Goal: Task Accomplishment & Management: Use online tool/utility

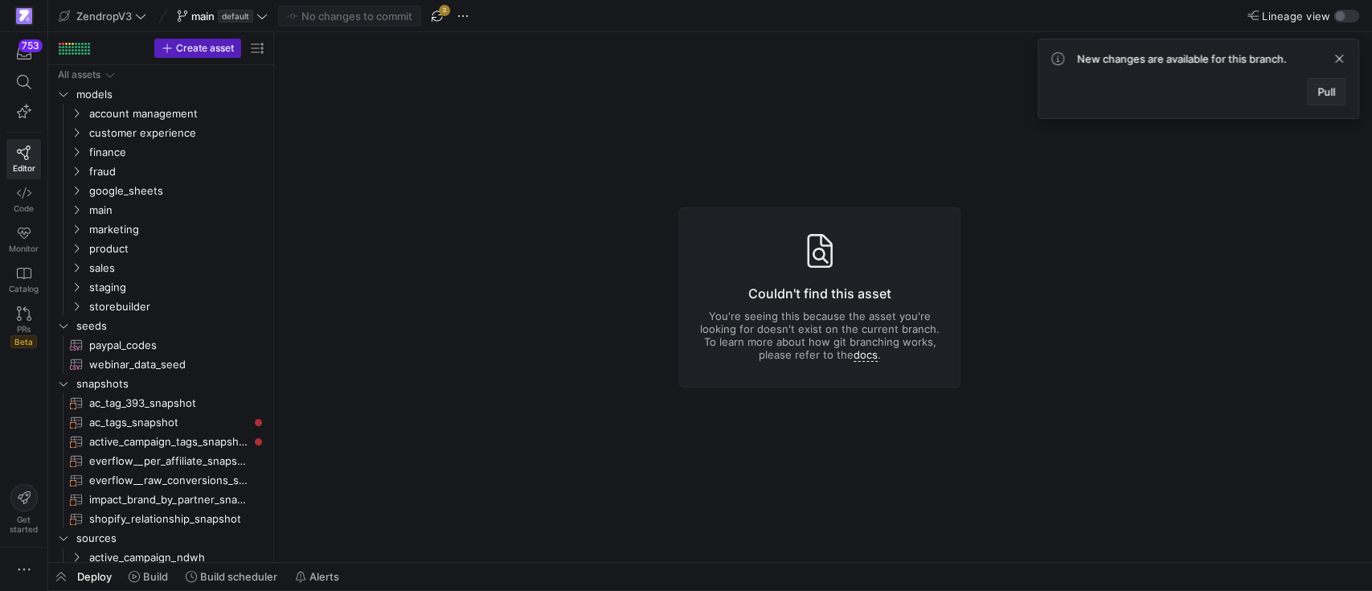
click at [1325, 95] on span "Pull" at bounding box center [1326, 91] width 18 height 13
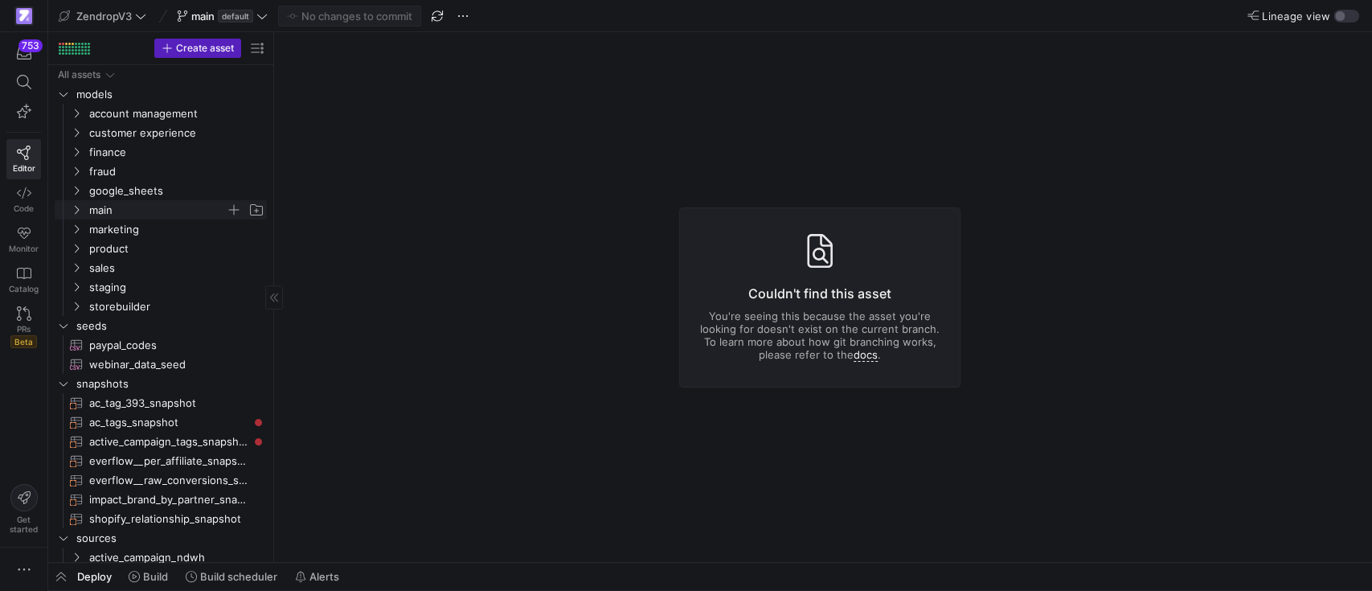
click at [78, 211] on icon "Press SPACE to select this row." at bounding box center [76, 210] width 11 height 10
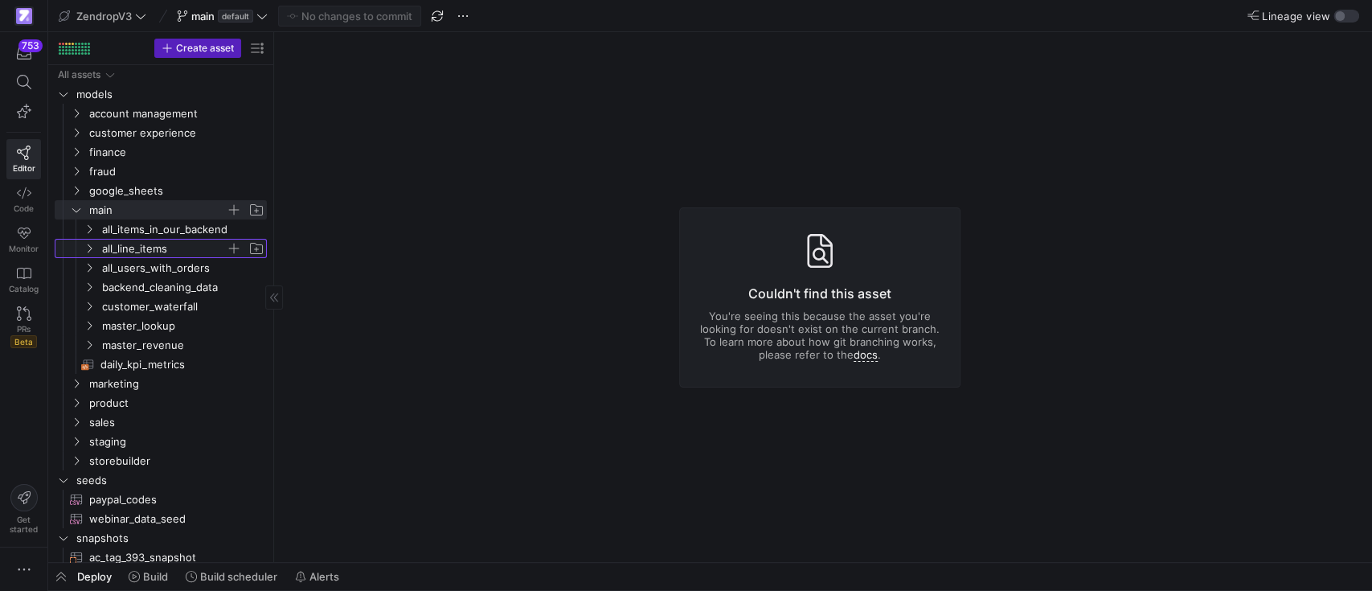
click at [99, 248] on span "all_line_items" at bounding box center [173, 248] width 185 height 18
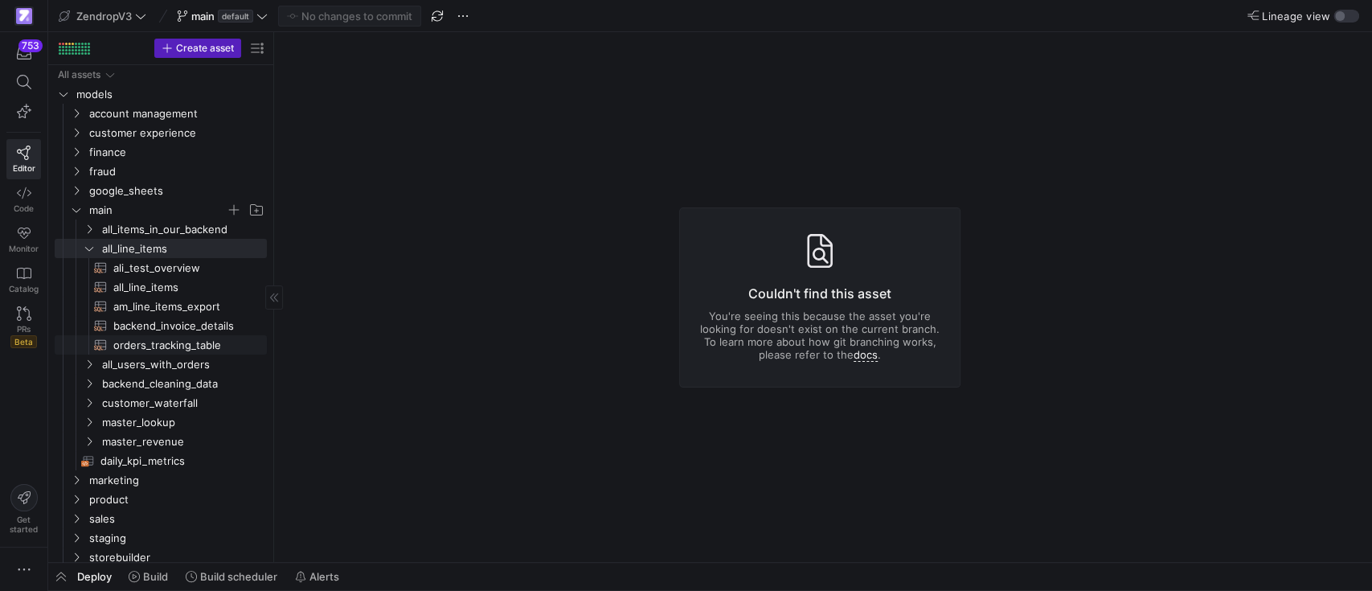
click at [141, 349] on span "orders_tracking_table​​​​​​​​​​" at bounding box center [180, 345] width 135 height 18
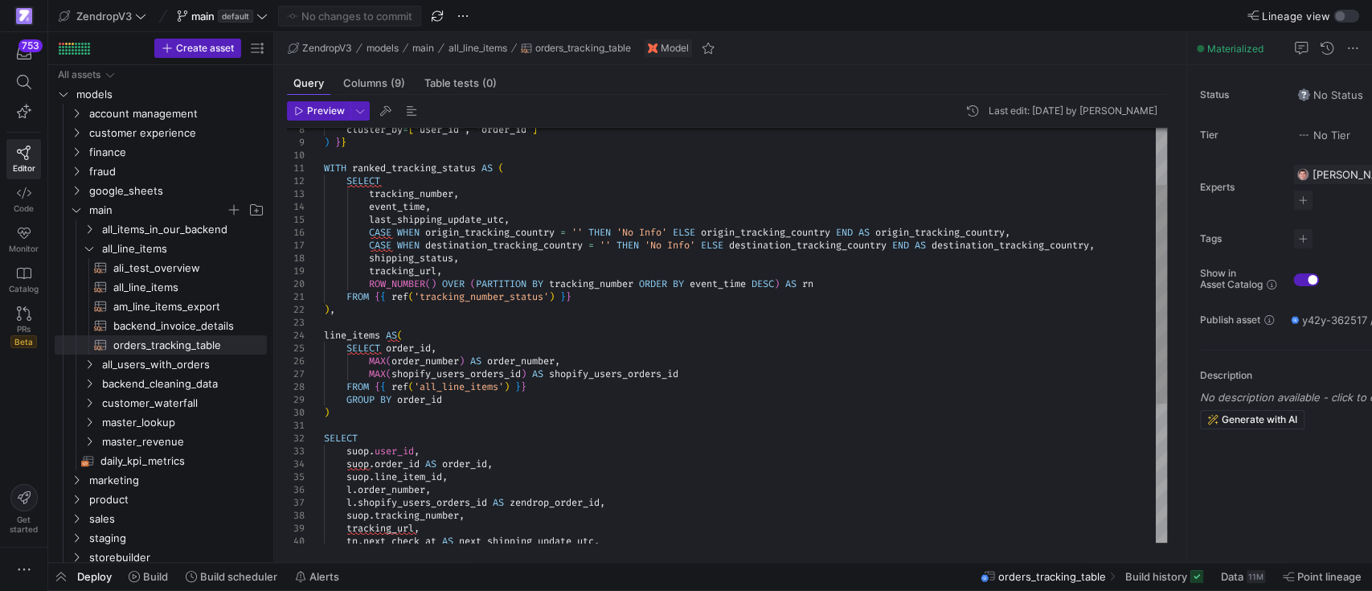
click at [560, 386] on div "cluster_by = [ "user_id", "order_id" ] ) } } WITH ranked_tracking_status AS ( S…" at bounding box center [745, 412] width 843 height 784
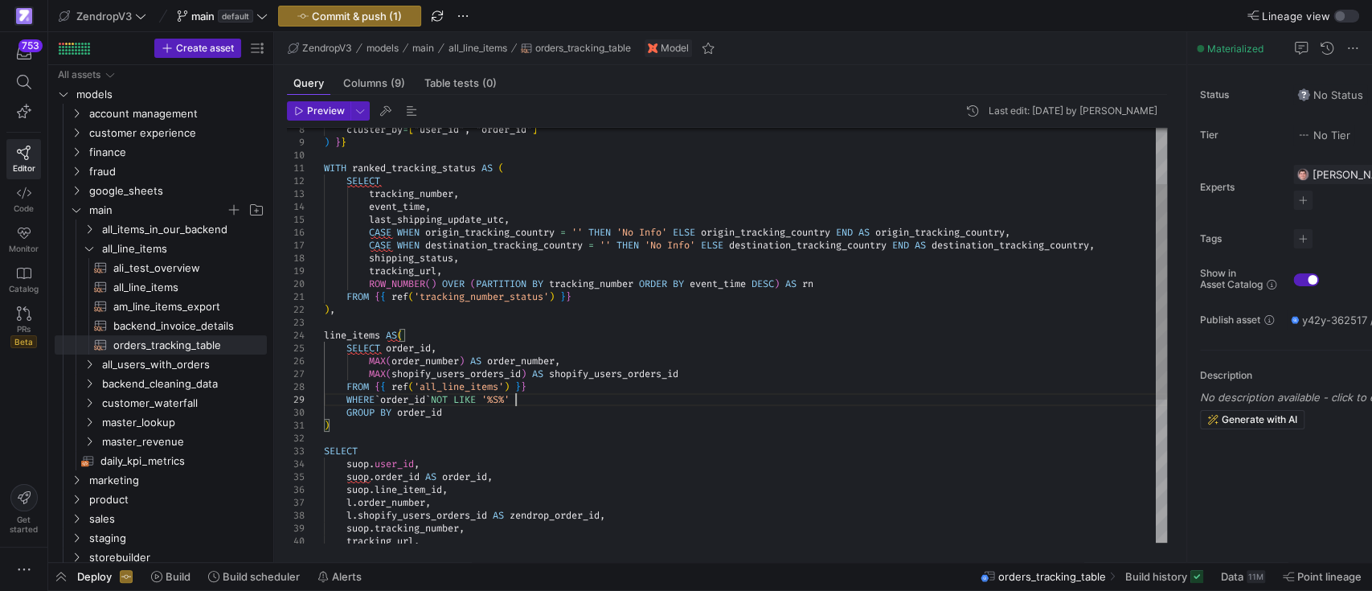
scroll to position [102, 196]
click at [433, 395] on div "cluster_by = [ "user_id", "order_id" ] ) } } WITH ranked_tracking_status AS ( S…" at bounding box center [745, 418] width 843 height 797
click at [383, 395] on div "cluster_by = [ "user_id", "order_id" ] ) } } WITH ranked_tracking_status AS ( S…" at bounding box center [745, 418] width 843 height 797
click at [553, 390] on div "cluster_by = [ "user_id", "order_id" ] ) } } WITH ranked_tracking_status AS ( S…" at bounding box center [745, 418] width 843 height 797
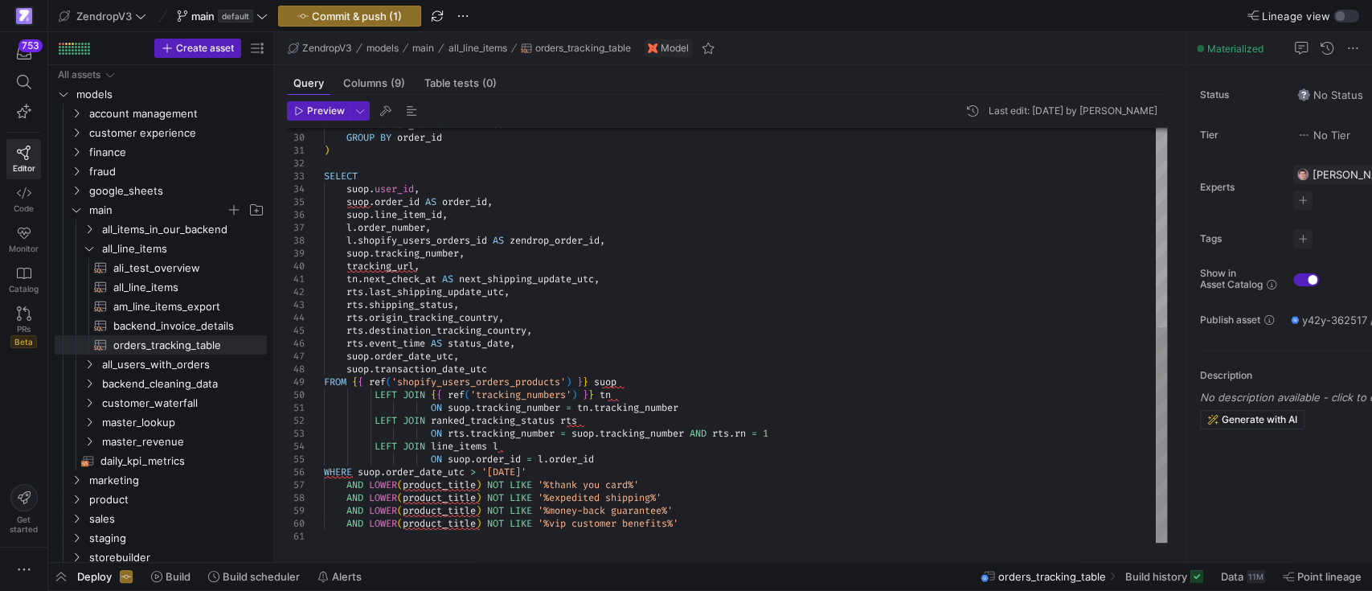
type textarea "number LEFT JOIN ranked_tracking_status rts ON rts.tracking_number = suop.track…"
click at [698, 524] on div "GROUP BY order_id ) SELECT suop . user_id , suop . order_id AS order_id , suop …" at bounding box center [745, 143] width 843 height 797
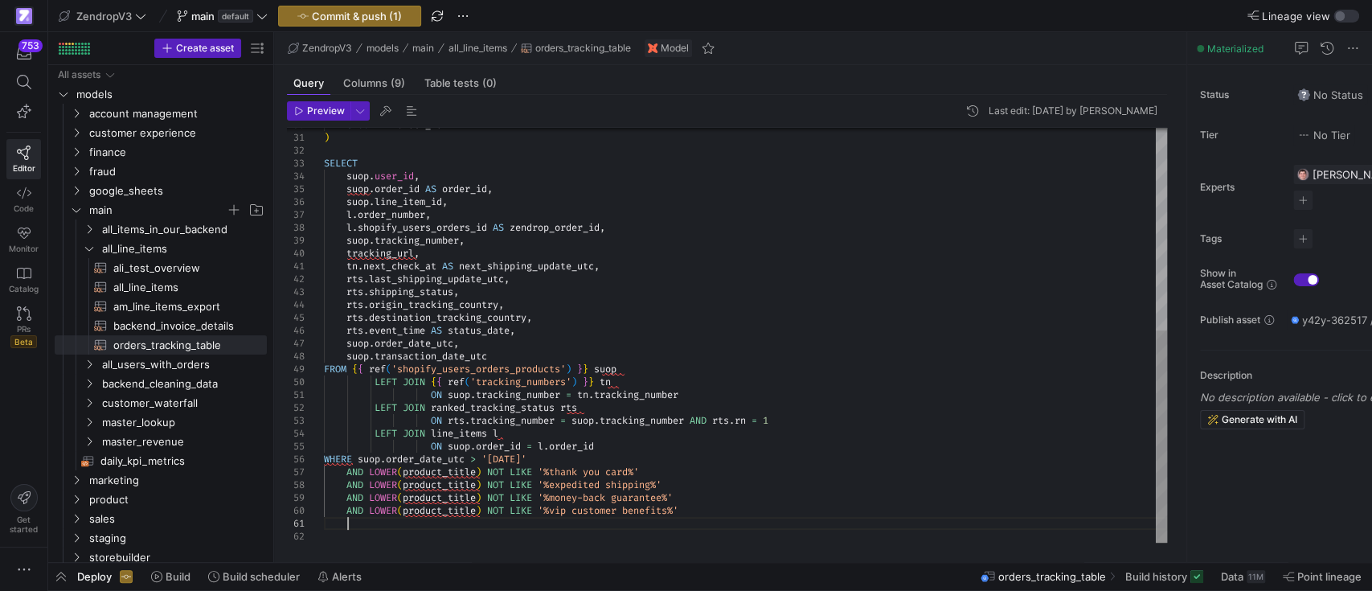
scroll to position [12, 22]
type textarea "a"
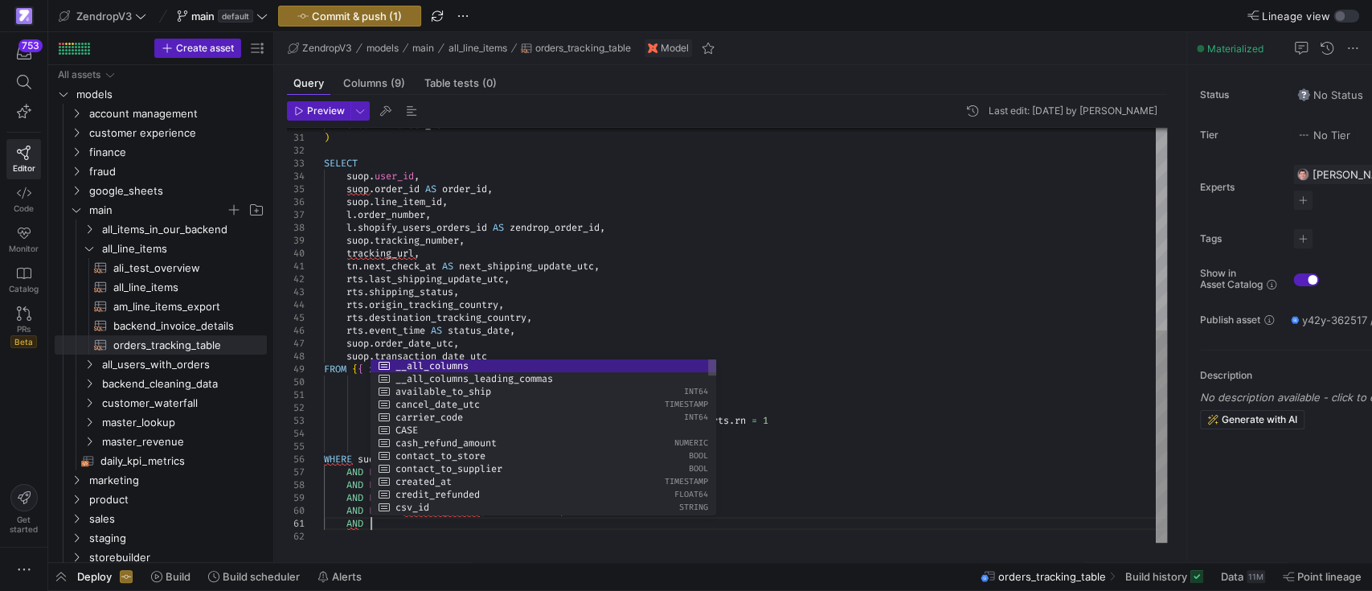
scroll to position [12, 44]
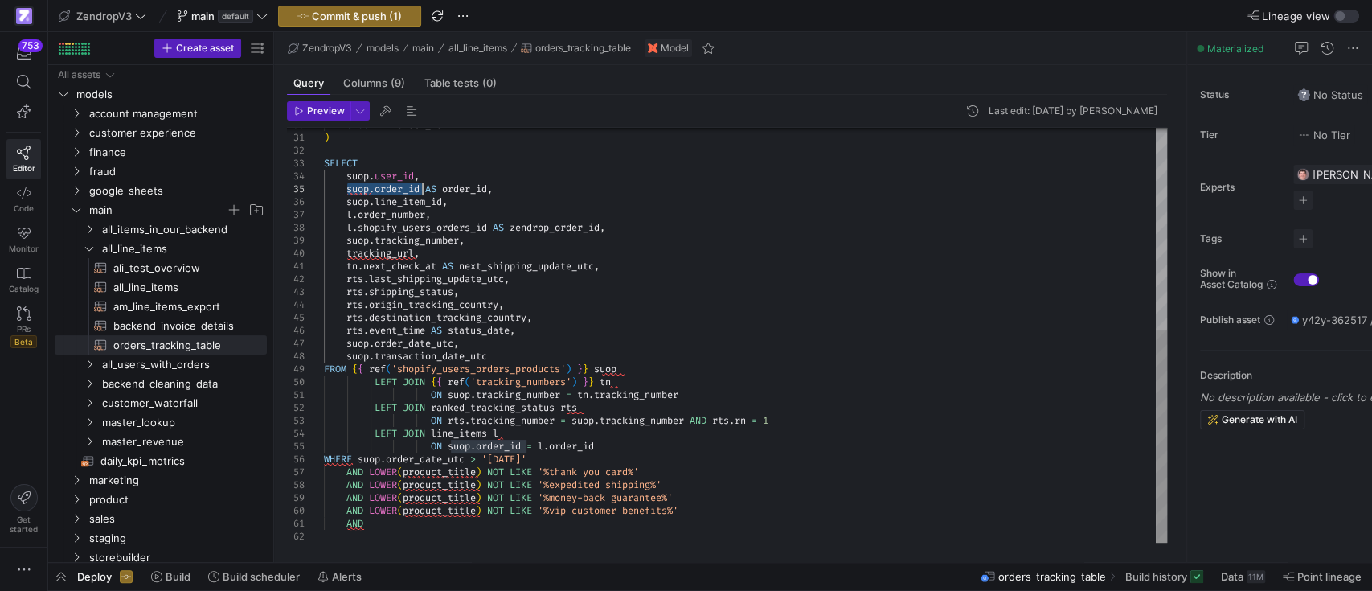
drag, startPoint x: 345, startPoint y: 186, endPoint x: 422, endPoint y: 189, distance: 76.4
click at [422, 189] on div "GROUP BY order_id ) SELECT suop . user_id , suop . order_id AS order_id , suop …" at bounding box center [745, 137] width 843 height 810
click at [386, 528] on div "GROUP BY order_id ) SELECT suop . user_id , suop . order_id AS order_id , suop …" at bounding box center [745, 137] width 843 height 810
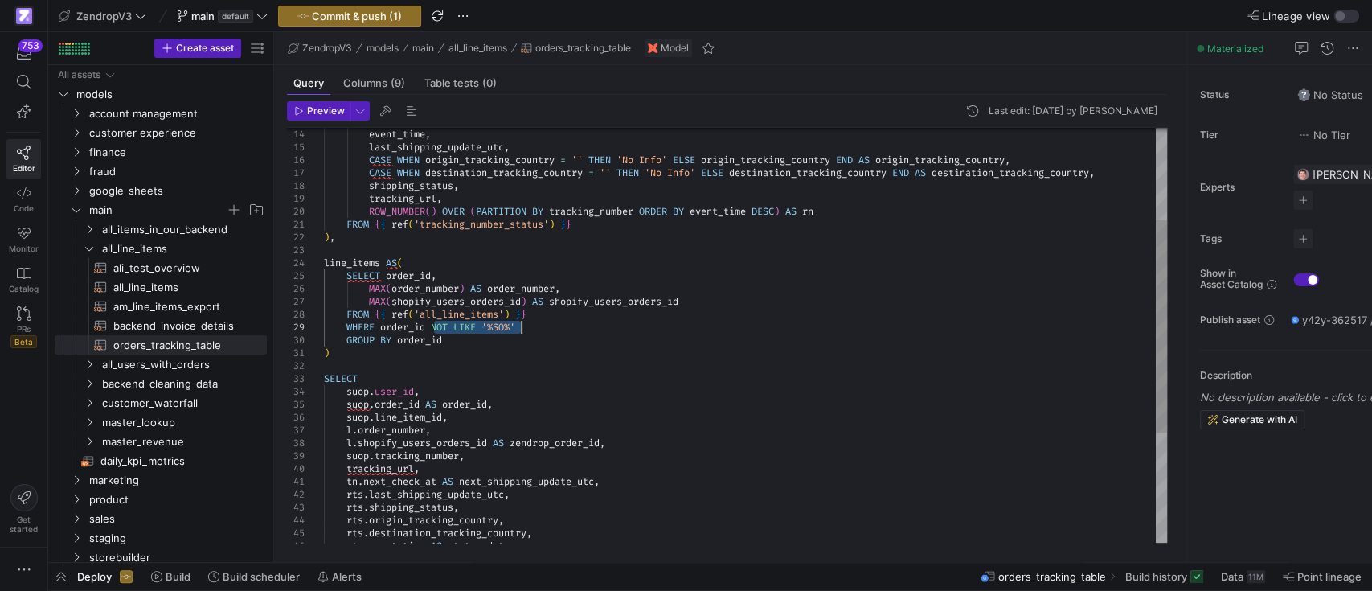
drag, startPoint x: 435, startPoint y: 325, endPoint x: 546, endPoint y: 329, distance: 111.8
click at [546, 329] on div "GROUP BY order_id ) SELECT suop . user_id , suop . order_id AS order_id , suop …" at bounding box center [745, 353] width 843 height 810
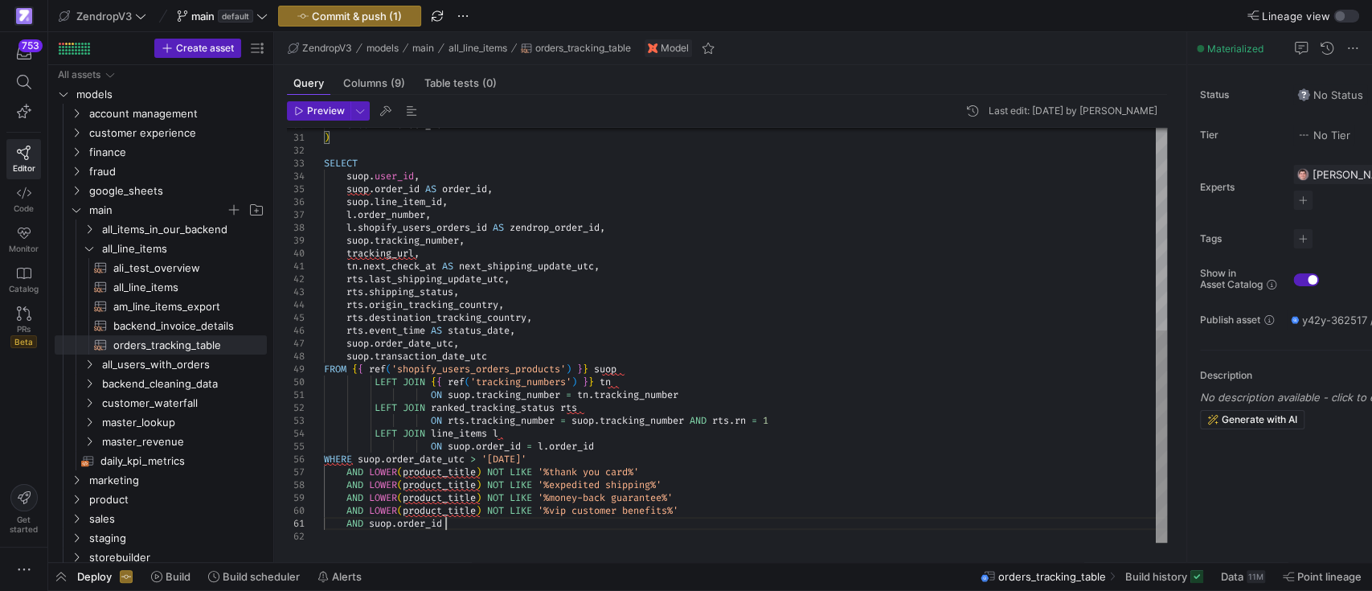
click at [482, 524] on div "GROUP BY order_id ) SELECT suop . user_id , suop . order_id AS order_id , suop …" at bounding box center [745, 137] width 843 height 810
click at [444, 522] on div "GROUP BY order_id ) SELECT suop . user_id , suop . order_id AS order_id , suop …" at bounding box center [745, 137] width 843 height 810
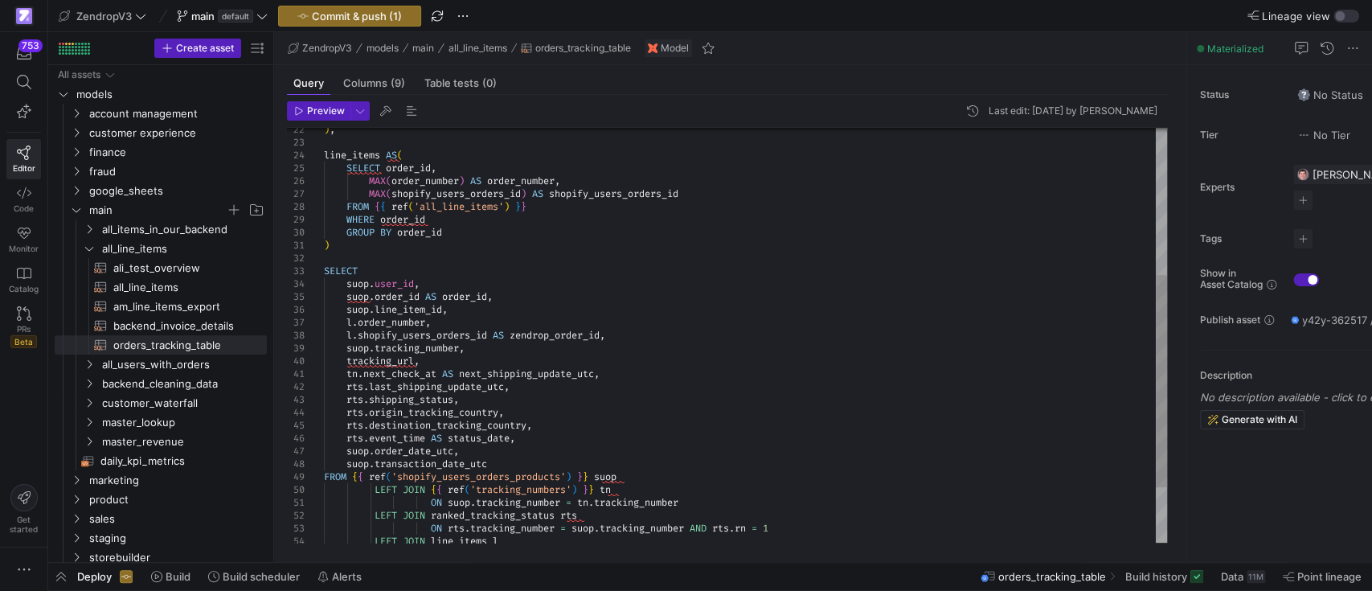
click at [451, 263] on div "GROUP BY order_id ) SELECT suop . user_id , suop . order_id AS order_id , suop …" at bounding box center [745, 245] width 843 height 810
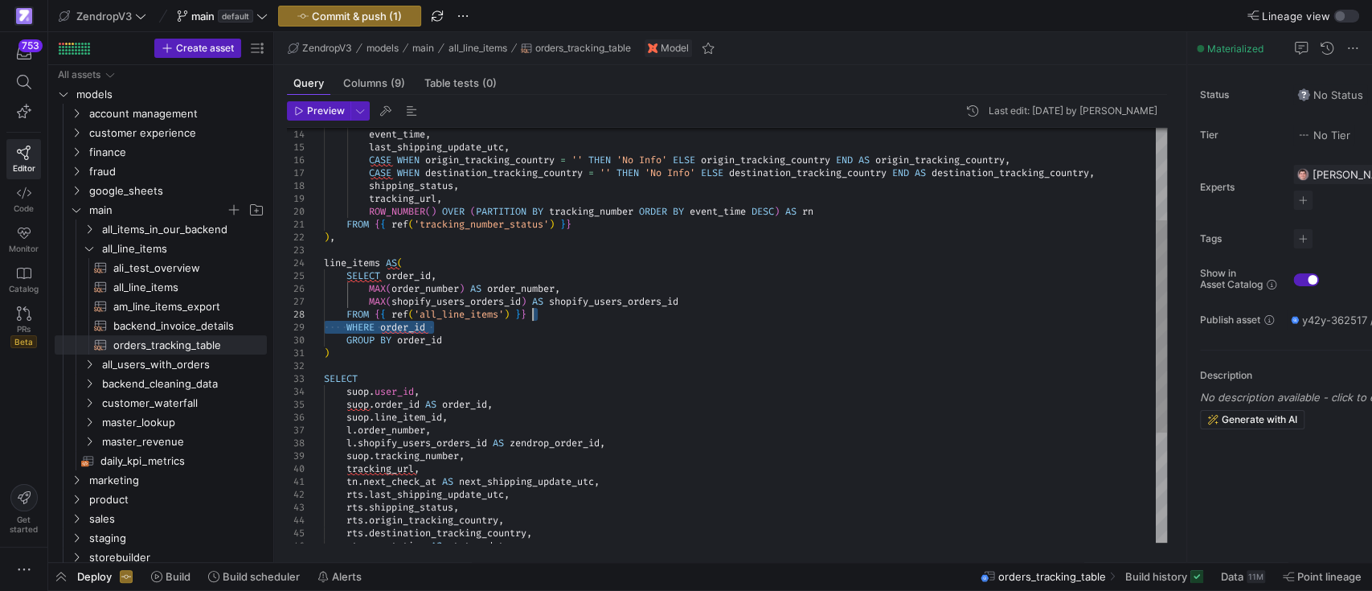
drag, startPoint x: 433, startPoint y: 329, endPoint x: 543, endPoint y: 318, distance: 110.6
click at [543, 318] on div "GROUP BY order_id ) SELECT suop . user_id , suop . order_id AS order_id , suop …" at bounding box center [745, 353] width 843 height 810
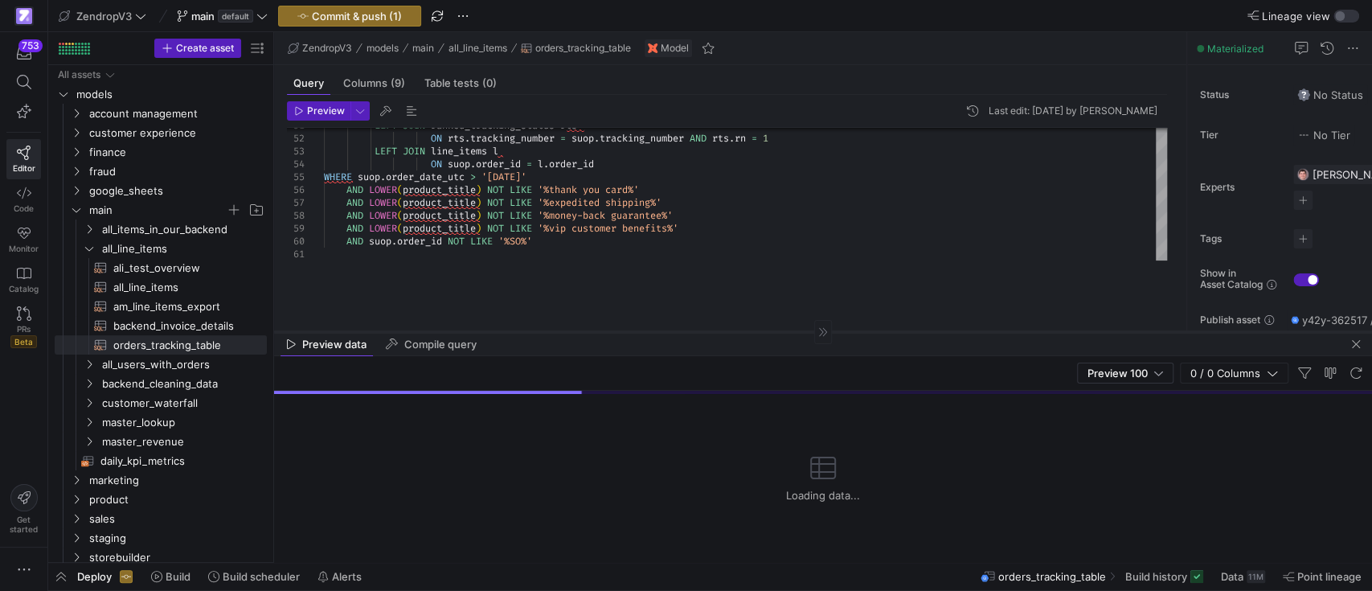
drag, startPoint x: 558, startPoint y: 280, endPoint x: 562, endPoint y: 302, distance: 22.9
click at [562, 331] on div at bounding box center [823, 331] width 1098 height 1
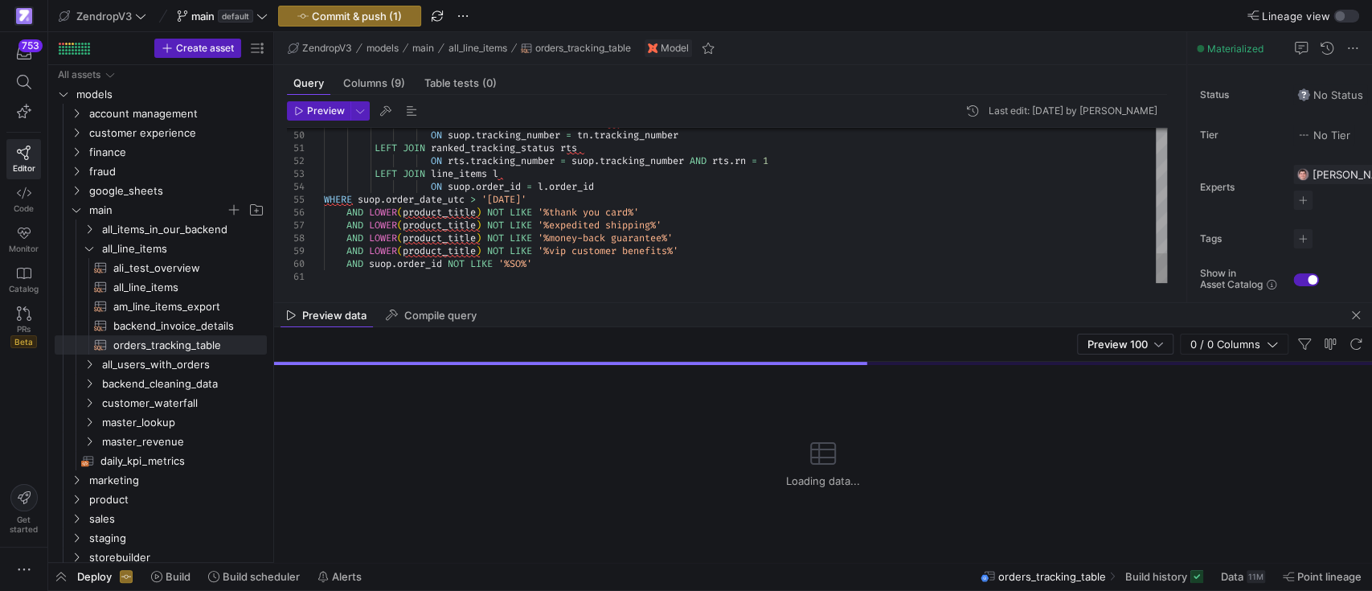
type textarea "ing_status rts ON rts.tracking_number = suop.tracking_number AND rts.rn = 1 LEF…"
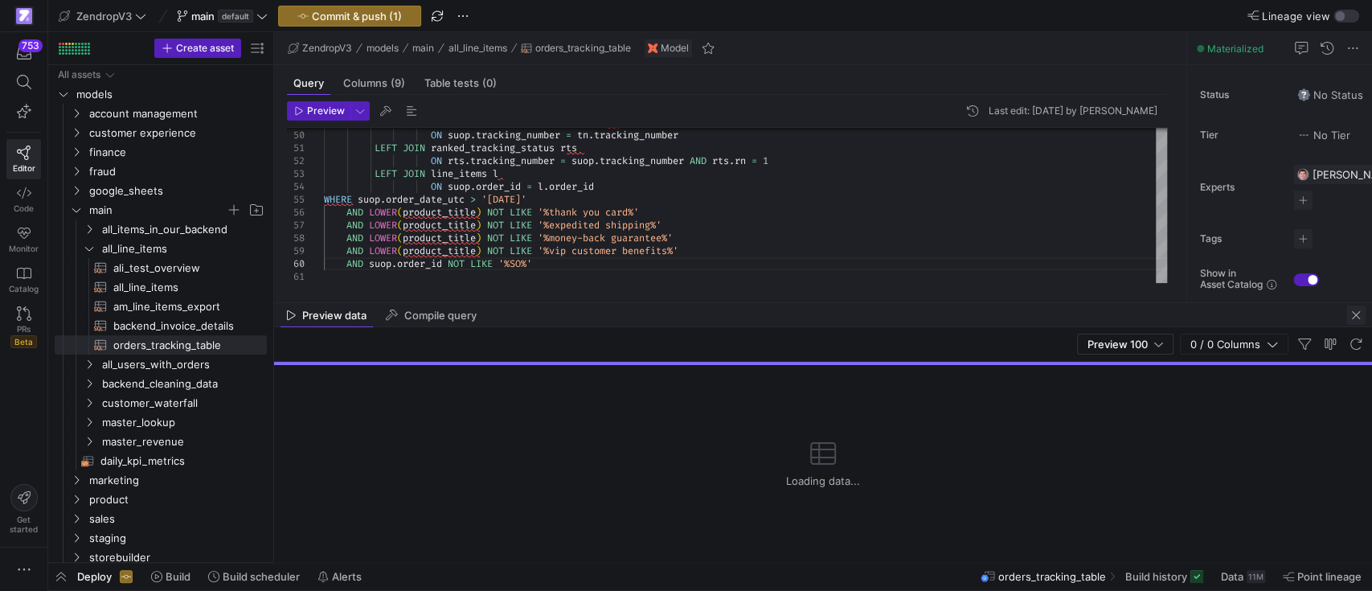
click at [1355, 315] on span "button" at bounding box center [1355, 314] width 19 height 19
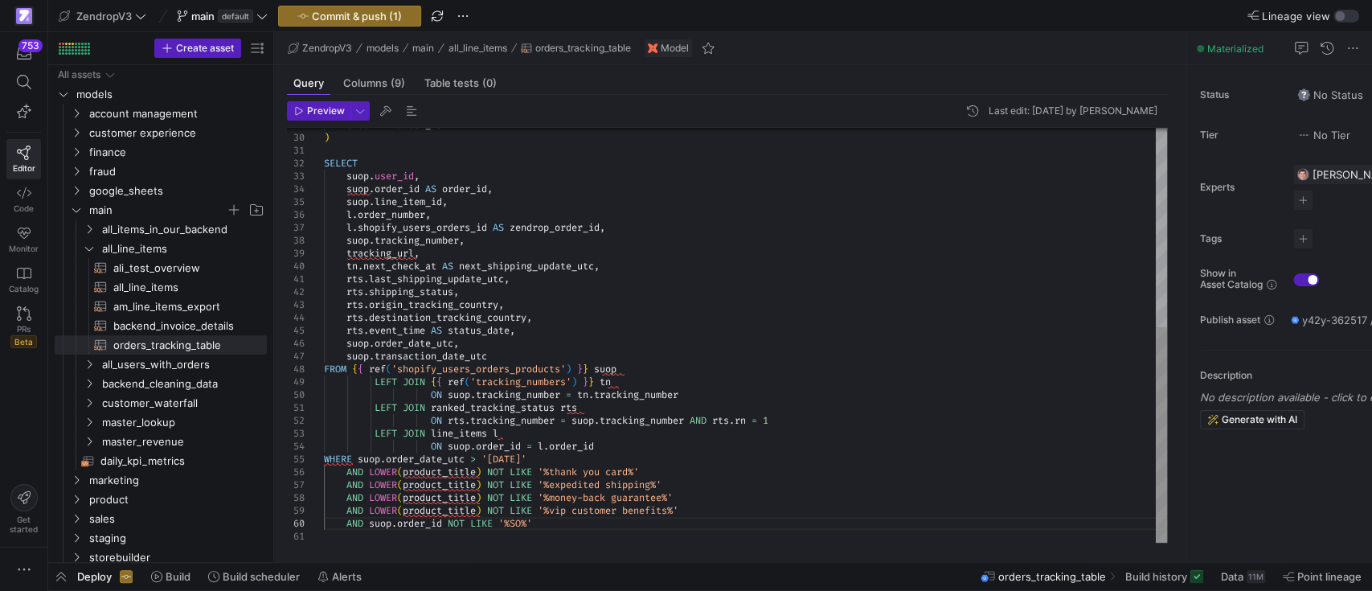
scroll to position [12, 212]
click at [585, 524] on div "LEFT JOIN ranked_tracking_status rts ON rts . tracking_number = suop . tracking…" at bounding box center [745, 143] width 843 height 797
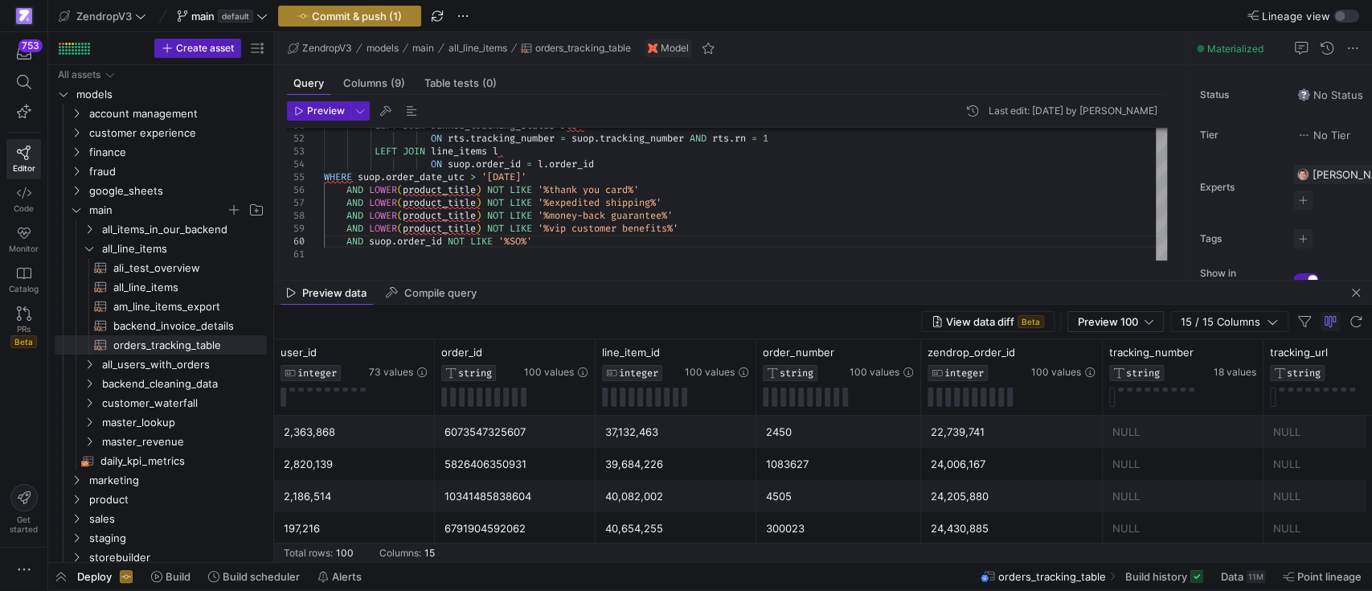
click at [361, 11] on span "Commit & push (1)" at bounding box center [357, 16] width 90 height 13
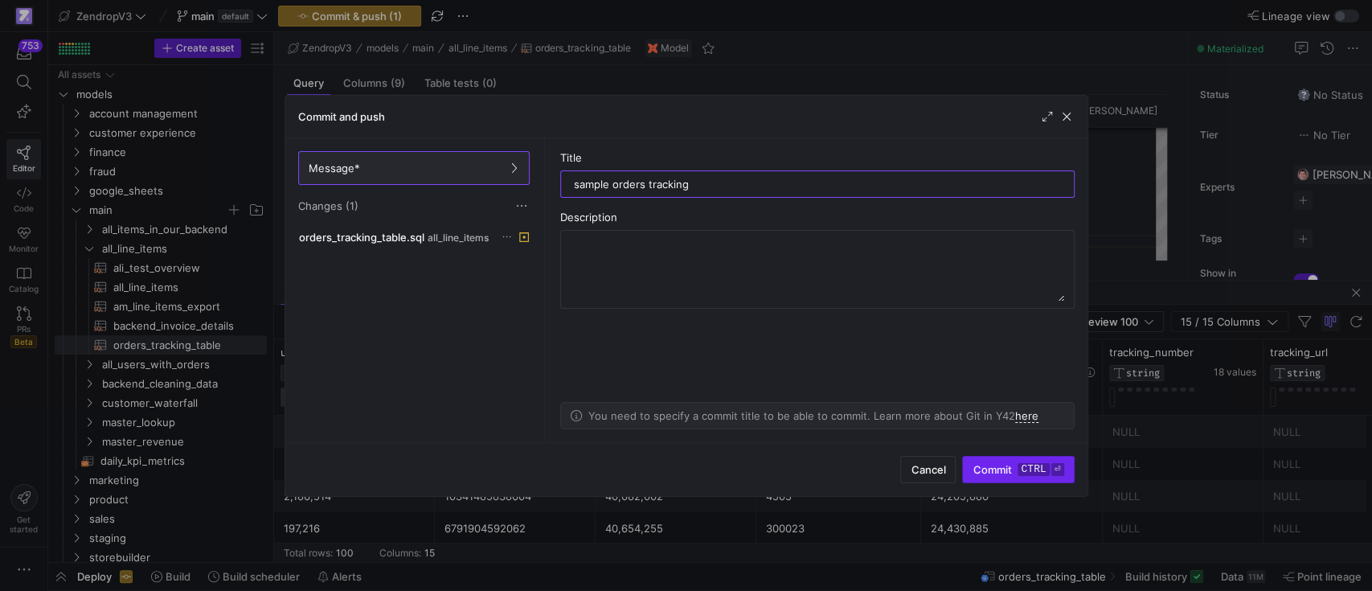
type input "sample orders tracking"
click at [1038, 479] on span "submit" at bounding box center [1018, 469] width 110 height 26
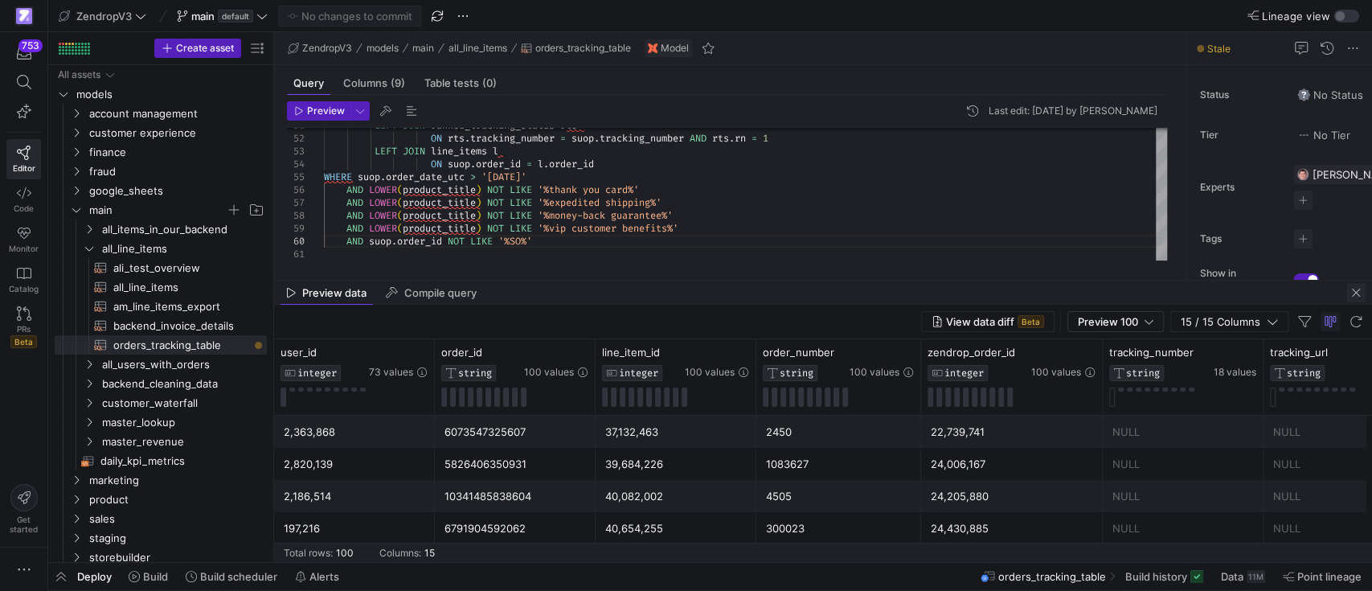
click at [1356, 286] on span "button" at bounding box center [1355, 292] width 19 height 19
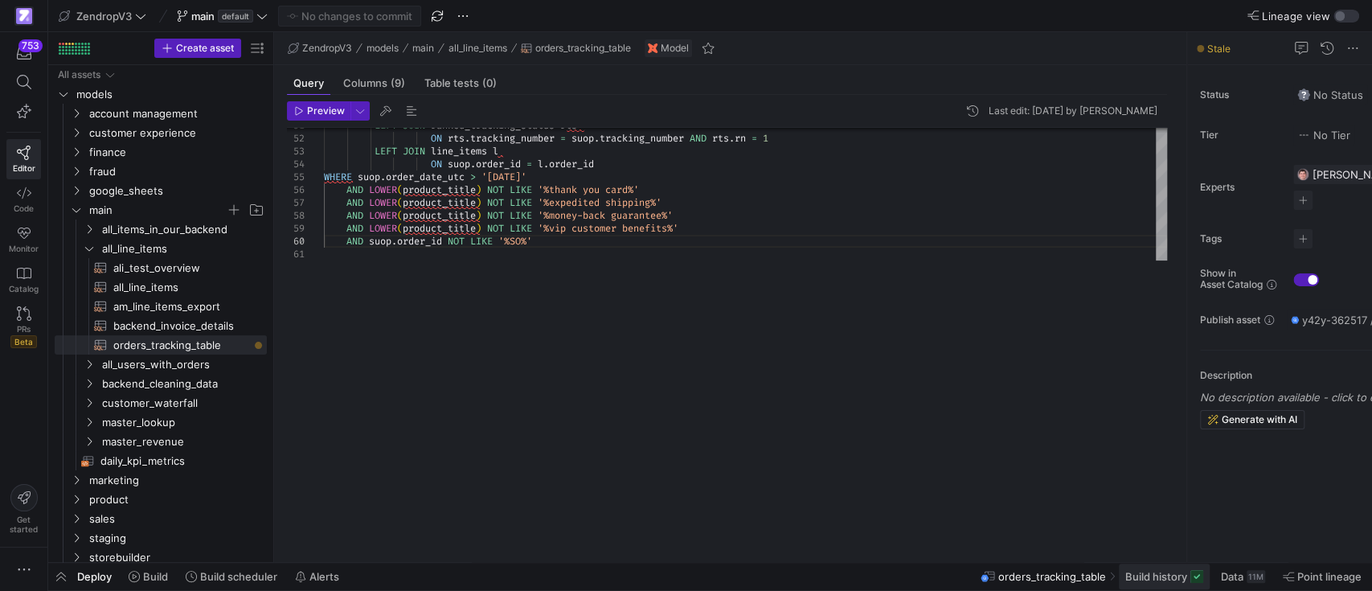
click at [1158, 577] on span "Build history" at bounding box center [1156, 576] width 62 height 13
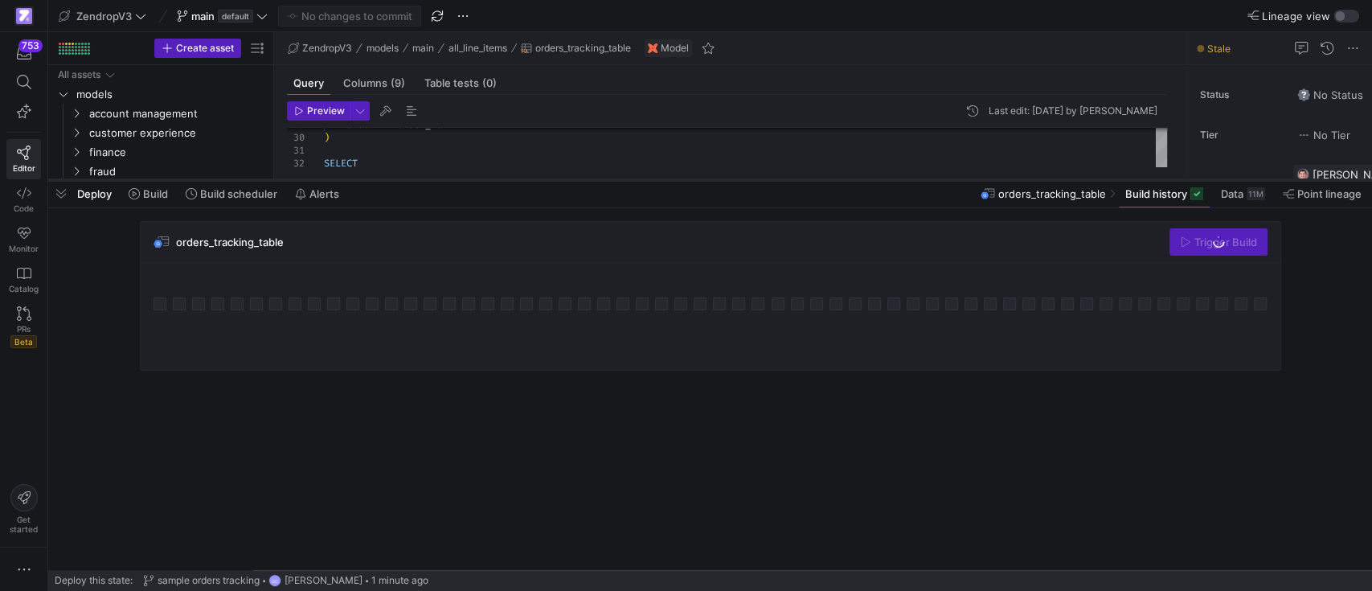
drag, startPoint x: 763, startPoint y: 294, endPoint x: 775, endPoint y: 177, distance: 117.8
click at [775, 177] on div at bounding box center [709, 180] width 1323 height 6
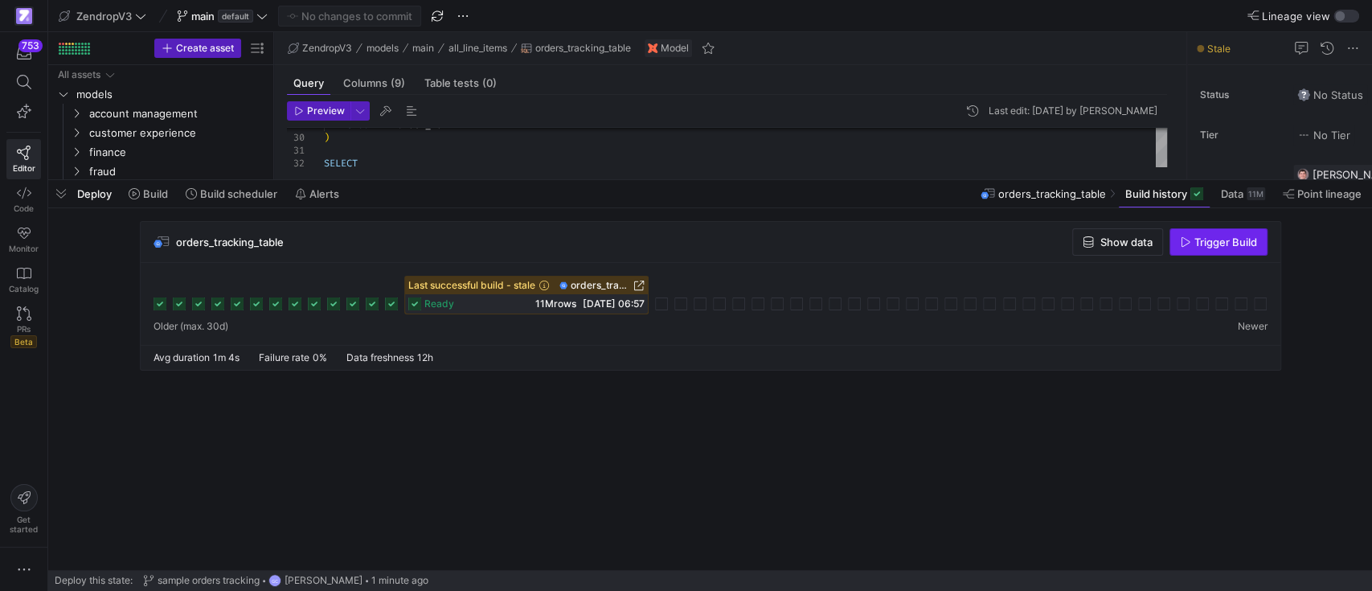
click at [1232, 236] on span "Trigger Build" at bounding box center [1225, 241] width 63 height 13
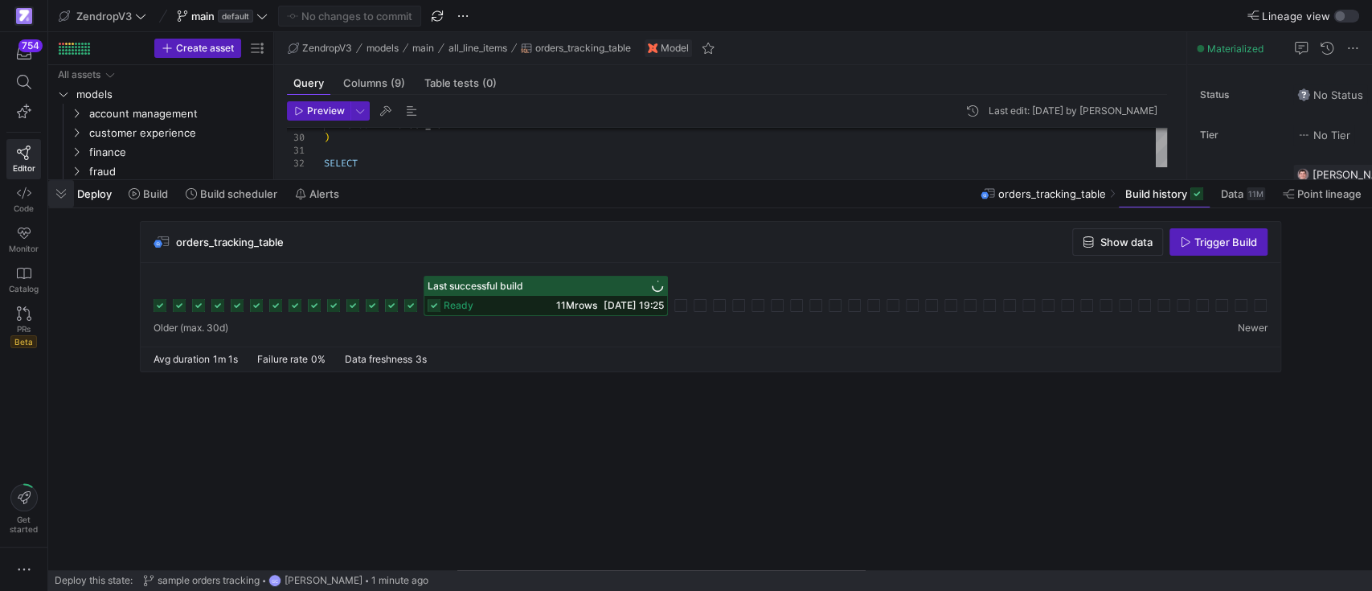
click at [65, 191] on span "button" at bounding box center [61, 193] width 26 height 27
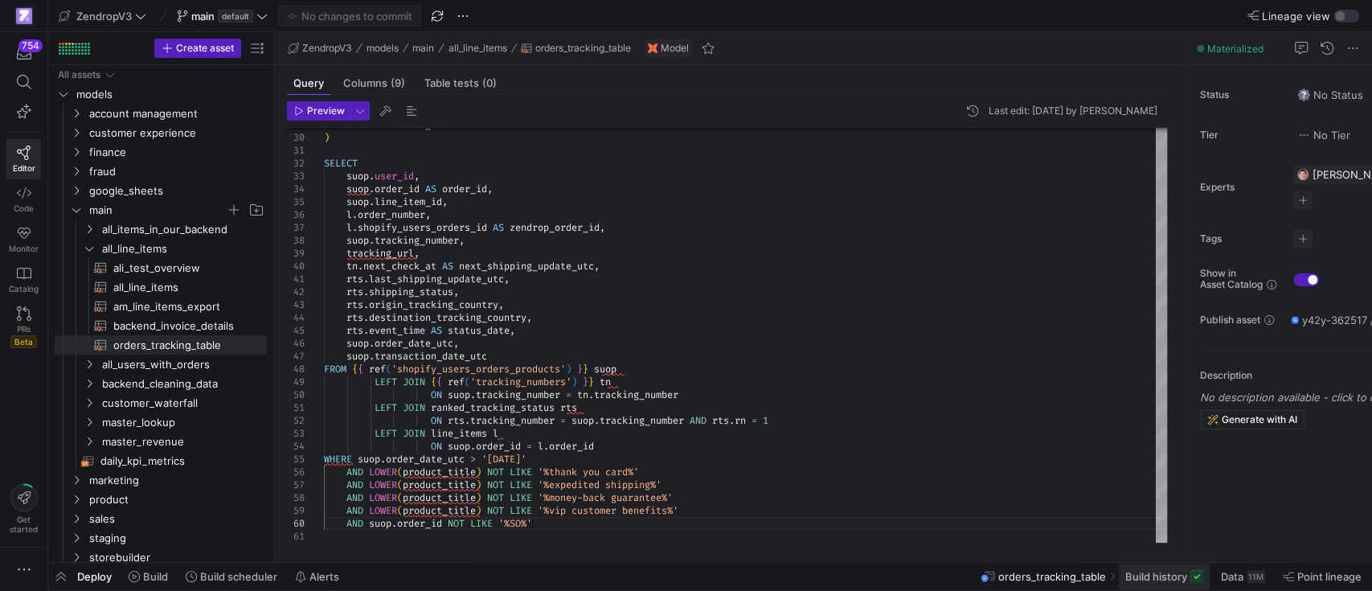
click at [1158, 575] on span "Build history" at bounding box center [1156, 576] width 62 height 13
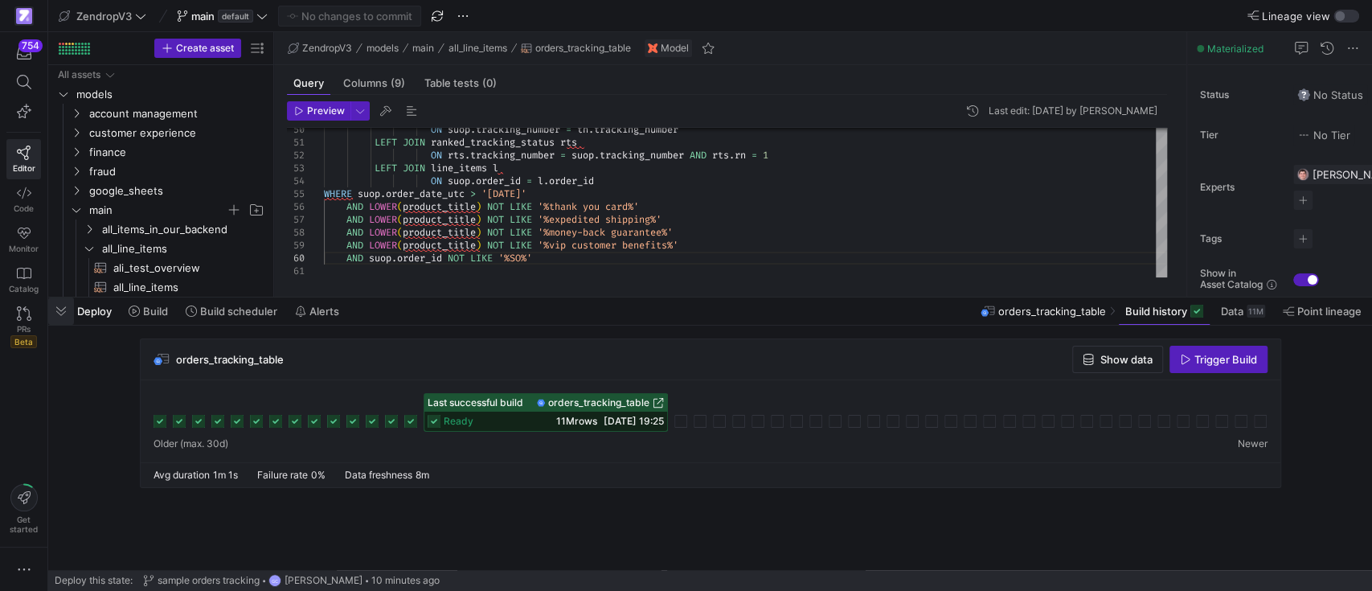
click at [63, 312] on span "button" at bounding box center [61, 310] width 26 height 27
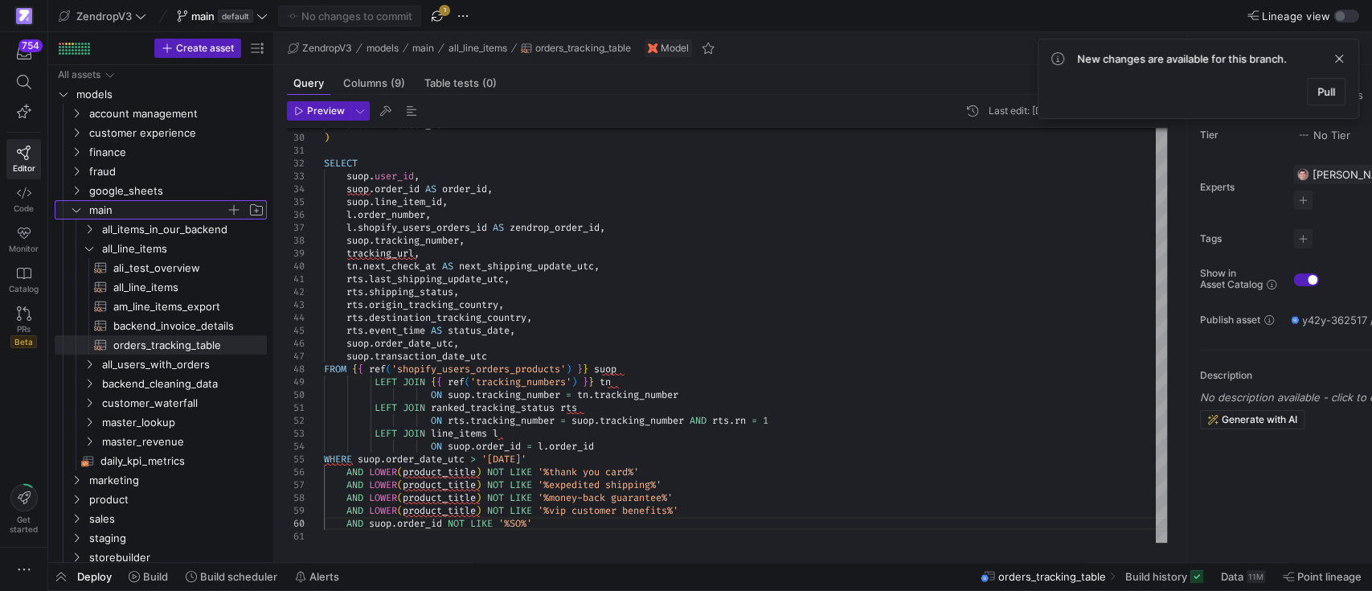
click at [77, 205] on icon "Press SPACE to select this row." at bounding box center [76, 210] width 11 height 10
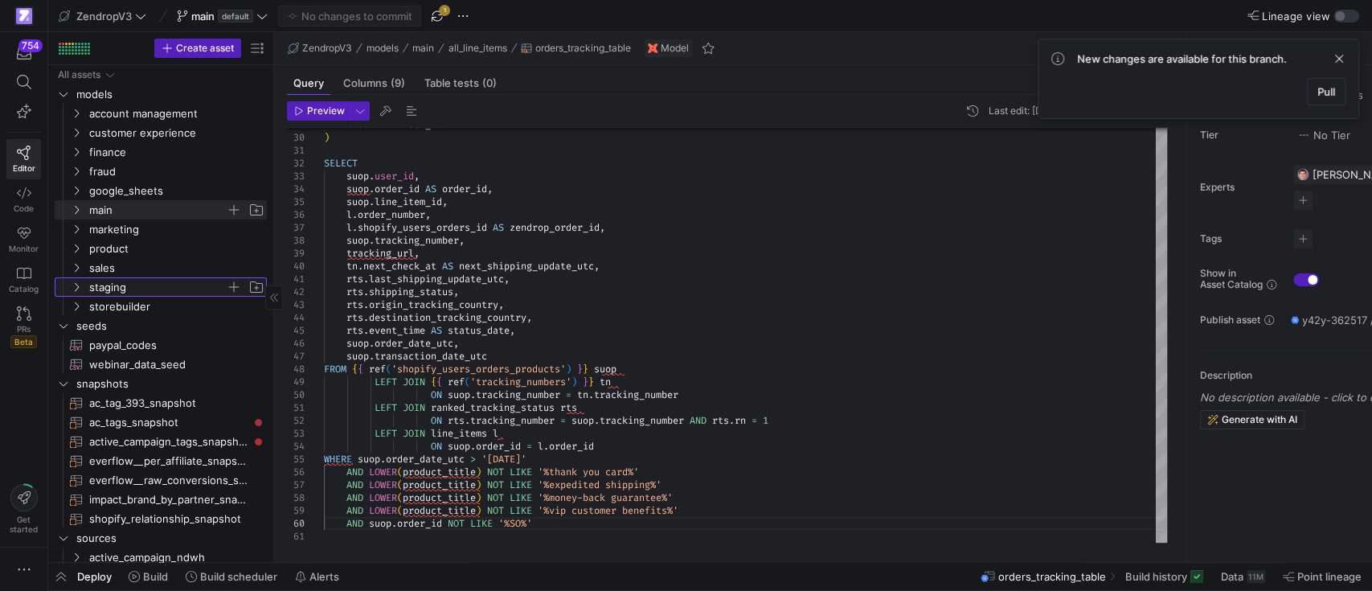
click at [76, 286] on icon "Press SPACE to select this row." at bounding box center [76, 287] width 11 height 10
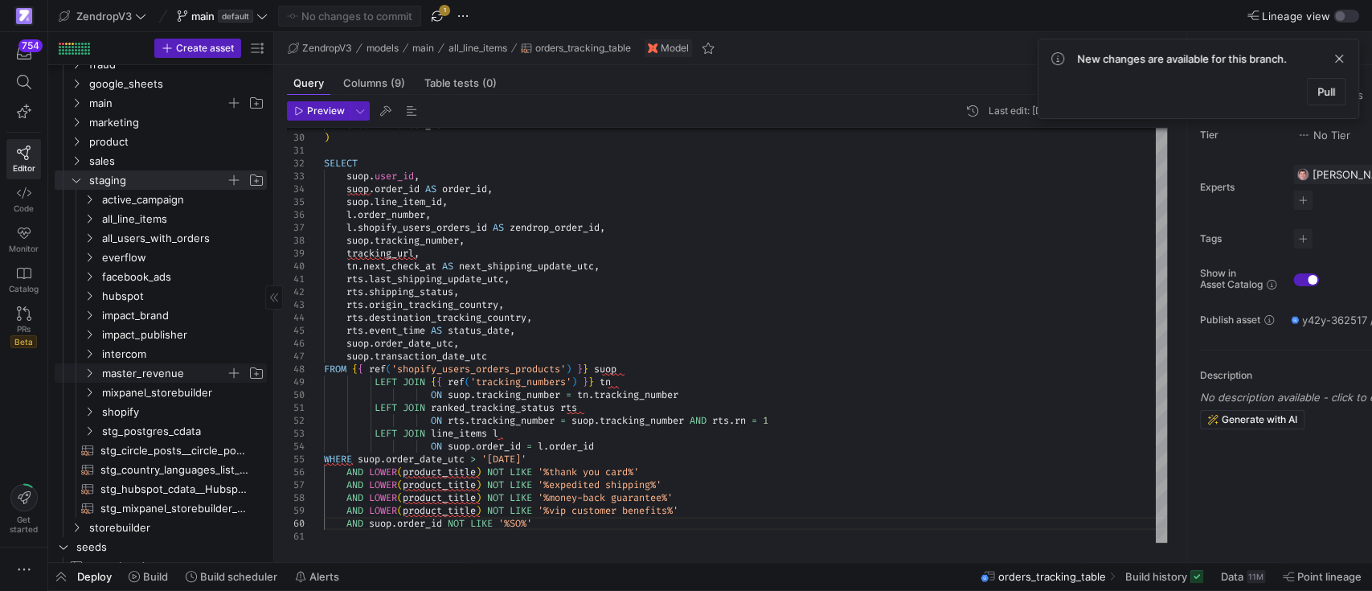
click at [88, 372] on icon "Press SPACE to select this row." at bounding box center [89, 373] width 11 height 10
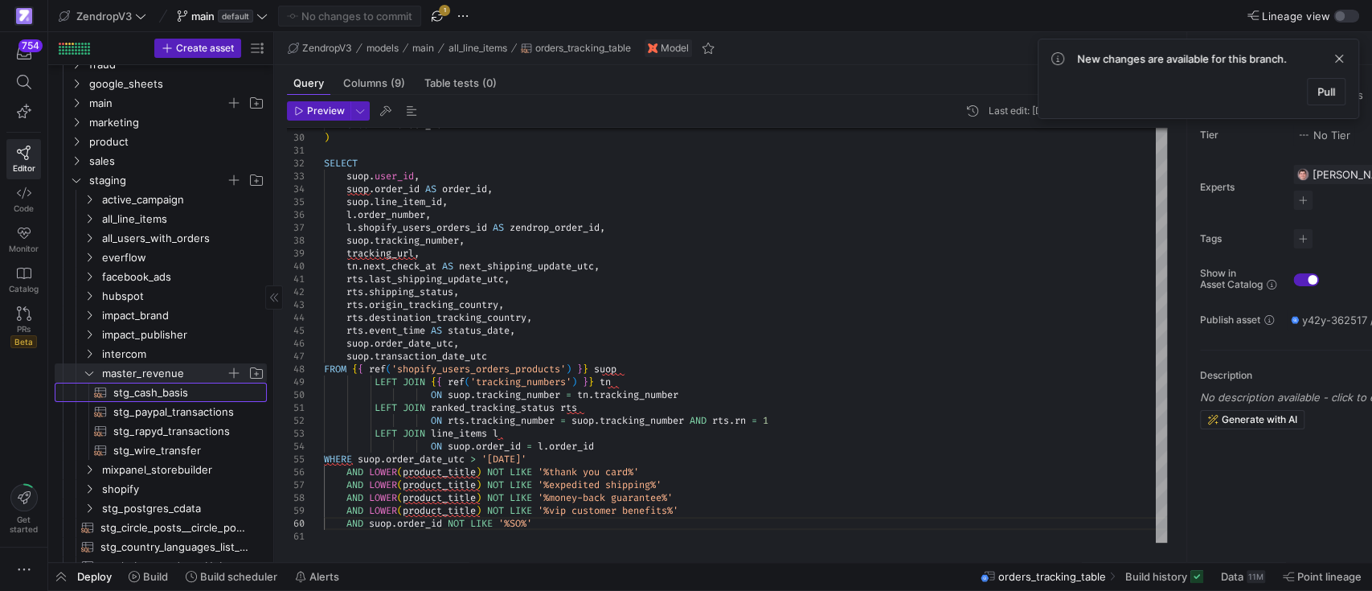
click at [135, 389] on span "stg_cash_basis​​​​​​​​​​" at bounding box center [180, 392] width 135 height 18
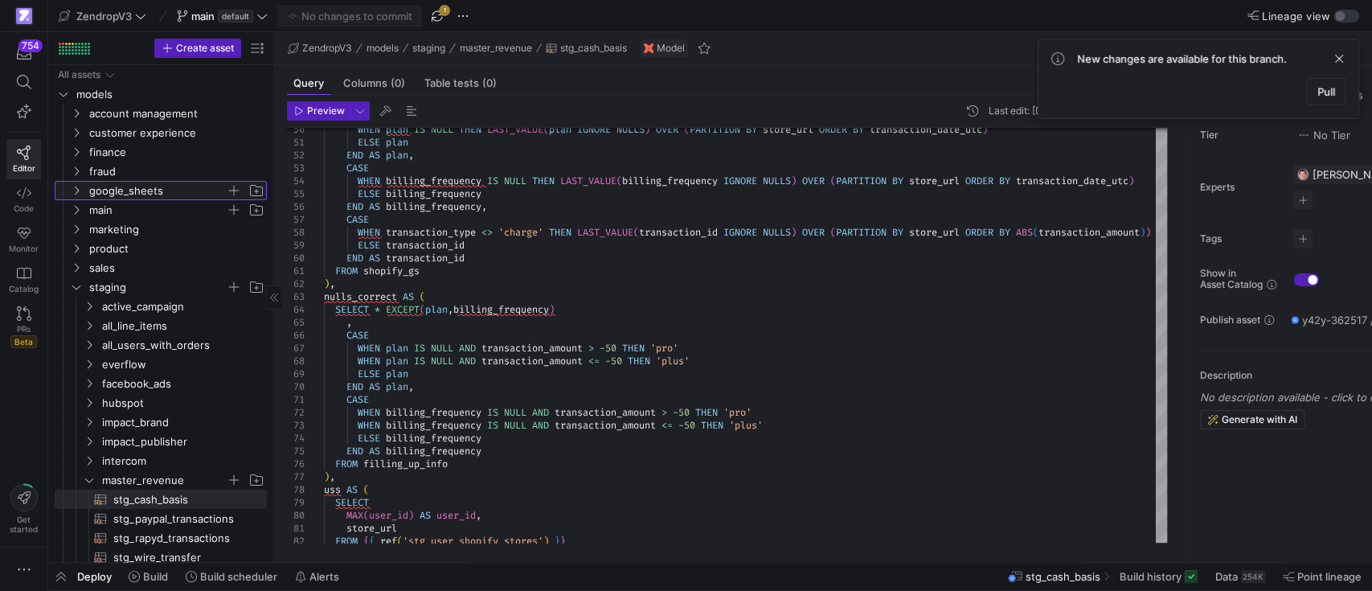
click at [76, 182] on span "google_sheets" at bounding box center [167, 191] width 198 height 18
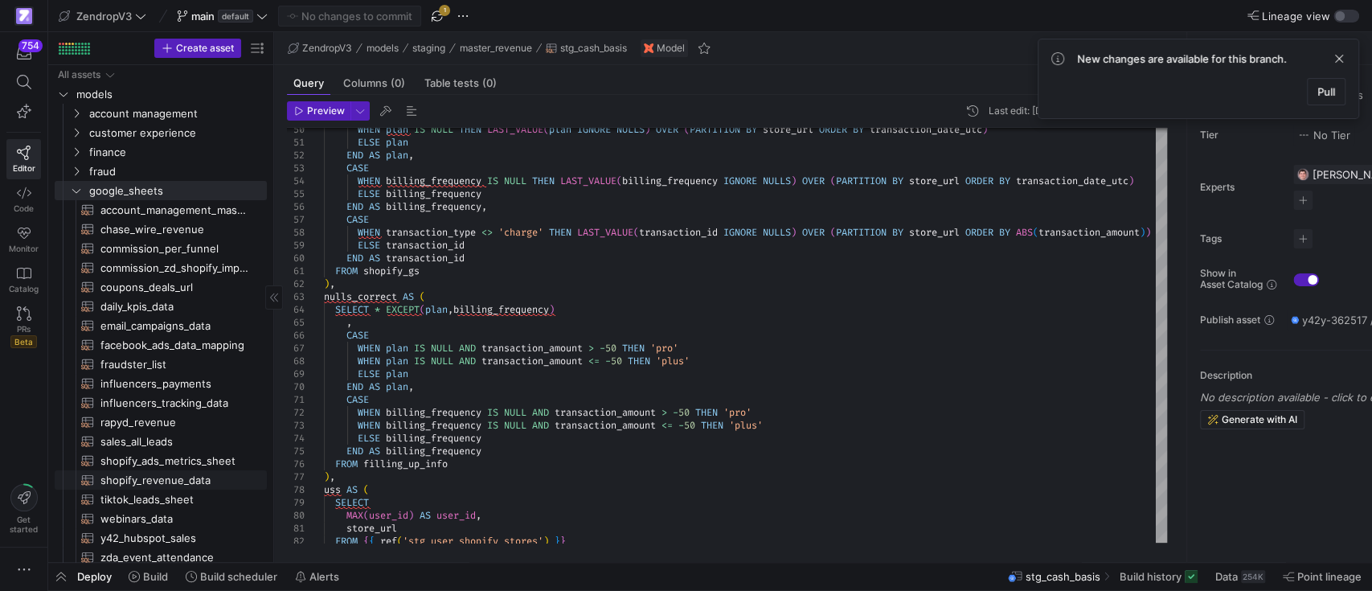
click at [145, 473] on span "shopify_revenue_data​​​​​​​​​​" at bounding box center [174, 480] width 148 height 18
type textarea "SELECT Date, Billing_Period_Start, Billing_Period_End, Payment_Duration, Shop_N…"
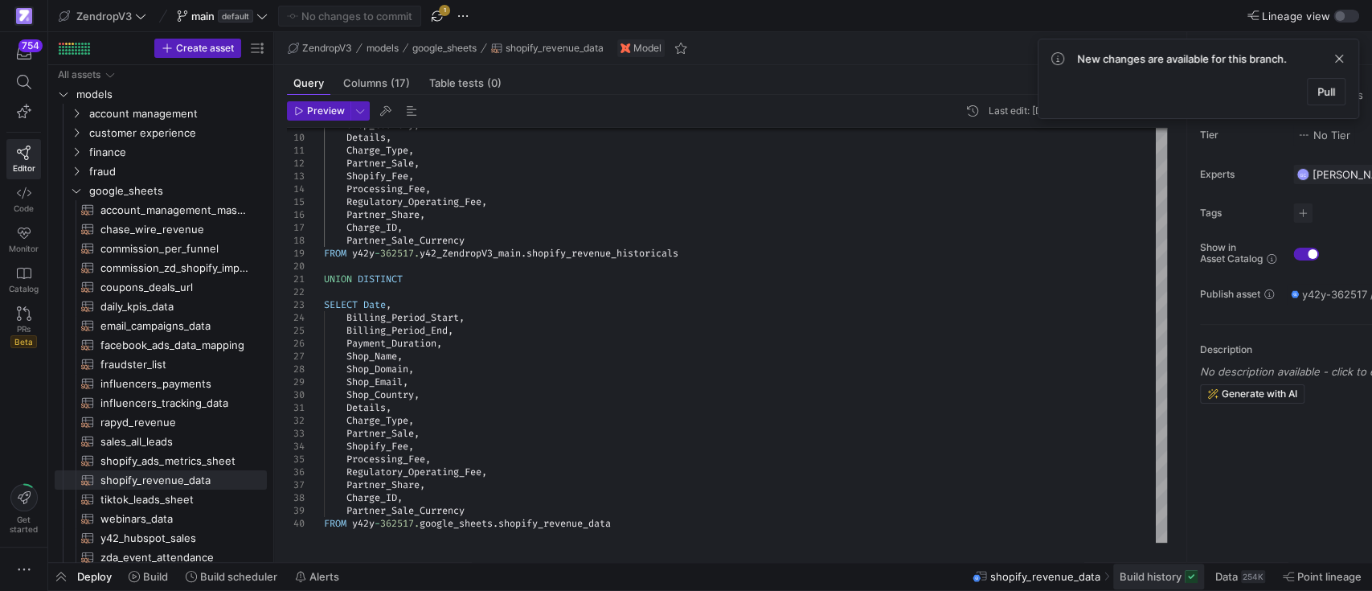
click at [1135, 575] on span "Build history" at bounding box center [1150, 576] width 62 height 13
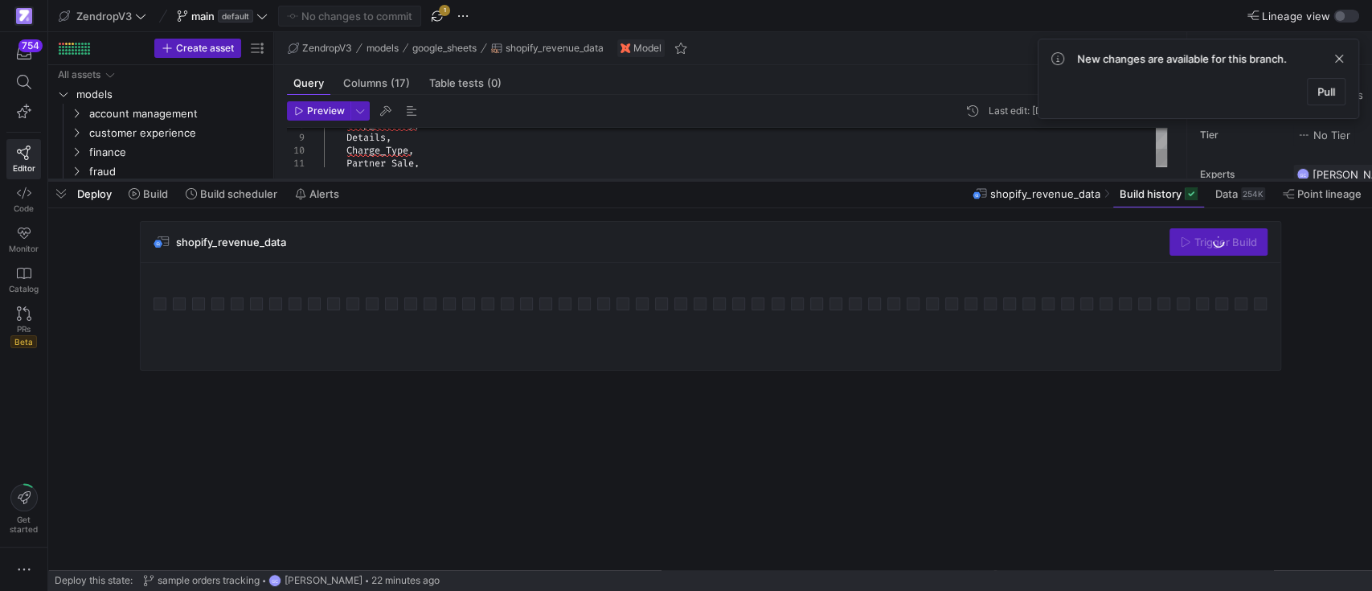
drag, startPoint x: 834, startPoint y: 296, endPoint x: 876, endPoint y: 179, distance: 124.5
click at [876, 179] on div at bounding box center [709, 180] width 1323 height 6
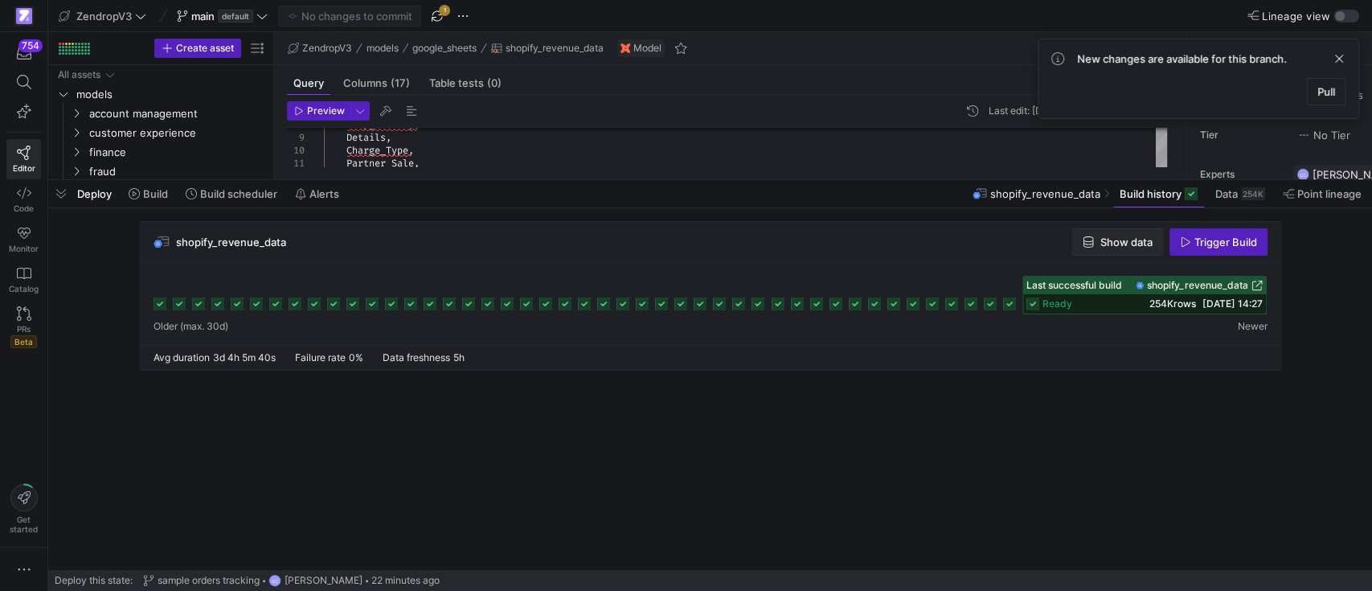
click at [1131, 236] on button "Show data" at bounding box center [1117, 241] width 91 height 27
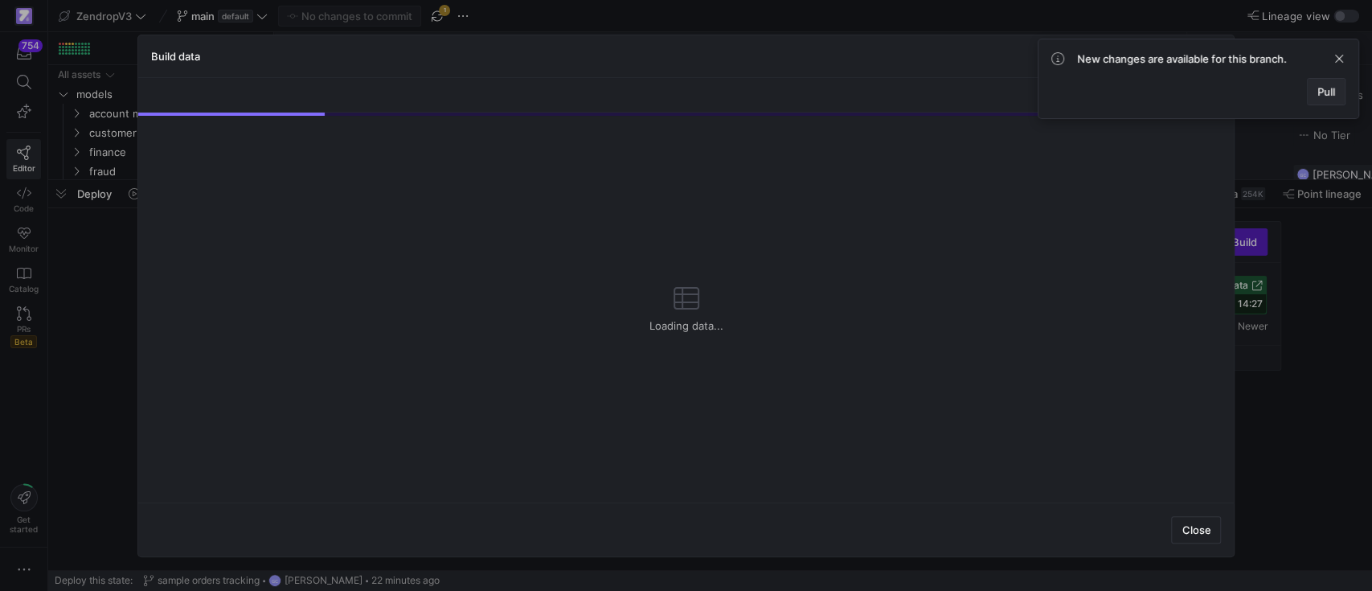
click at [1335, 86] on span at bounding box center [1325, 92] width 37 height 26
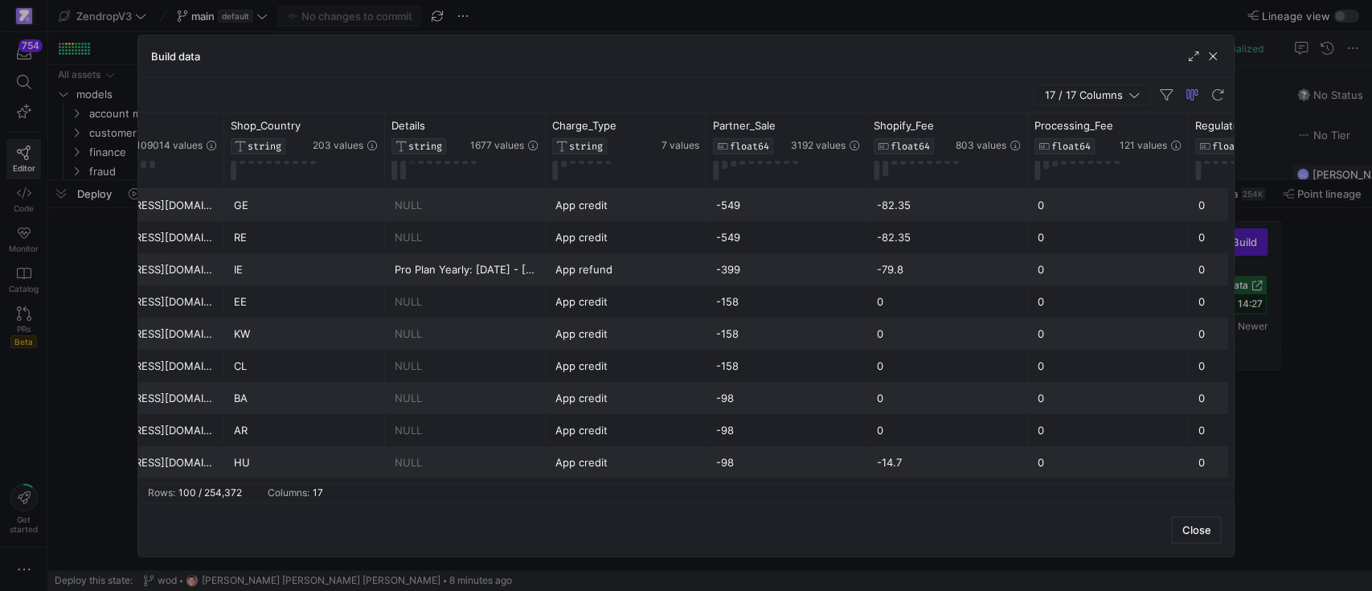
scroll to position [0, 901]
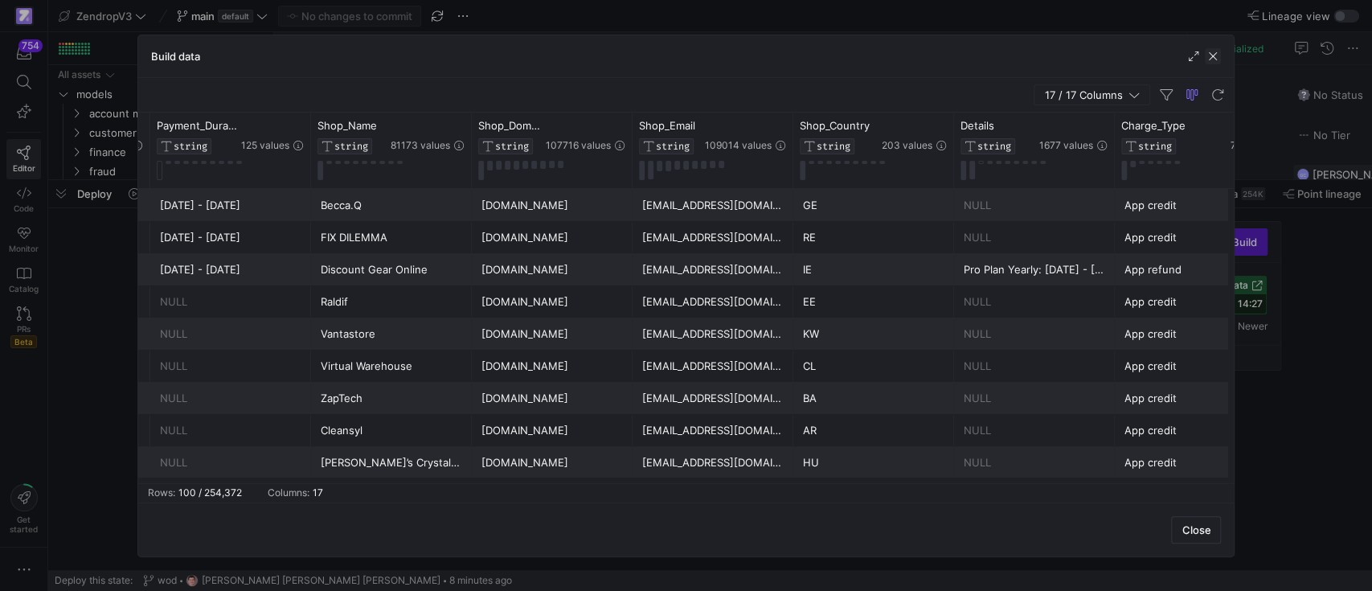
click at [1219, 61] on span "button" at bounding box center [1212, 56] width 16 height 16
